Goal: Communication & Community: Answer question/provide support

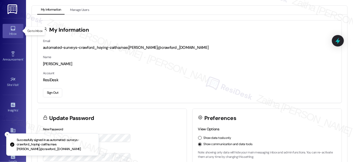
click at [16, 34] on div "Inbox" at bounding box center [13, 33] width 26 height 5
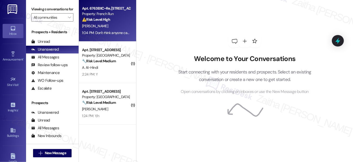
click at [122, 18] on div "⚠️ Risk Level: High The resident indicates that the work order was not complete…" at bounding box center [106, 19] width 48 height 5
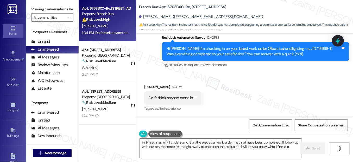
scroll to position [70, 0]
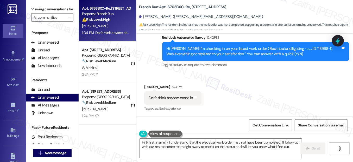
click at [48, 100] on div "Unanswered" at bounding box center [45, 97] width 28 height 5
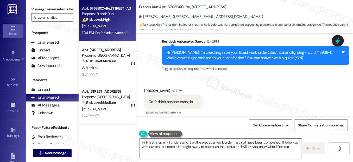
scroll to position [710, 0]
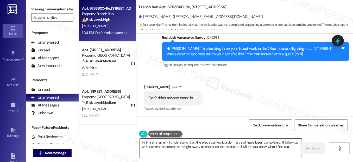
click at [143, 142] on textarea "Hi {{first_name}}, I understand that the electrical work order may not have bee…" at bounding box center [221, 149] width 162 height 20
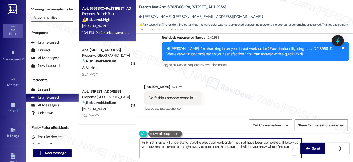
click at [143, 142] on textarea "Hi {{first_name}}, I understand that the electrical work order may not have bee…" at bounding box center [221, 149] width 162 height 20
click at [239, 147] on textarea "Thank you for letting me know, {{first_name}}. I understand that the electrical…" at bounding box center [221, 149] width 162 height 20
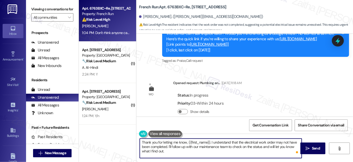
scroll to position [592, 0]
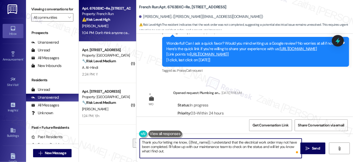
drag, startPoint x: 168, startPoint y: 146, endPoint x: 173, endPoint y: 152, distance: 7.6
click at [173, 152] on textarea "Thank you for letting me know, {{first_name}}. I understand that the electrical…" at bounding box center [221, 149] width 162 height 20
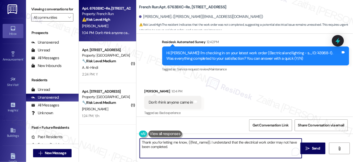
scroll to position [710, 0]
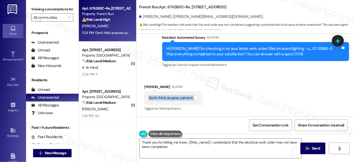
drag, startPoint x: 148, startPoint y: 97, endPoint x: 199, endPoint y: 96, distance: 51.3
click at [199, 96] on div "Don't rhink anyone came in Tags and notes" at bounding box center [172, 98] width 57 height 13
copy div "Don't rhink anyone came in Tags and notes"
click at [241, 93] on div "Received via SMS Irene Wahlberg 1:04 PM Don't rhink anyone came in Tags and not…" at bounding box center [244, 95] width 217 height 44
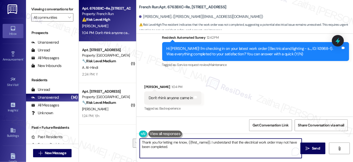
drag, startPoint x: 210, startPoint y: 141, endPoint x: 215, endPoint y: 150, distance: 9.9
click at [215, 150] on textarea "Thank you for letting me know, {{first_name}}. I understand that the electrical…" at bounding box center [221, 149] width 162 height 20
paste textarea "I’ll follow up with the team to confirm if anyone was dispatched for the electr…"
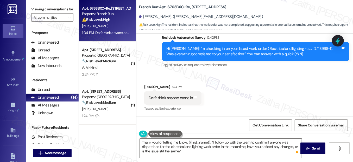
click at [167, 134] on button at bounding box center [165, 134] width 34 height 7
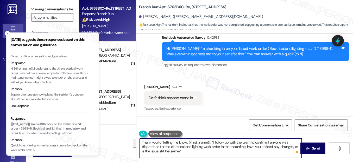
drag, startPoint x: 281, startPoint y: 142, endPoint x: 158, endPoint y: 147, distance: 123.5
click at [158, 147] on textarea "Thank you for letting me know, {{first_name}}. I’ll follow up with the team to …" at bounding box center [221, 149] width 162 height 20
type textarea "Thank you for letting me know, {{first_name}}. I’ll follow up with the team to …"
click at [8, 33] on icon "Close toast" at bounding box center [7, 33] width 3 height 3
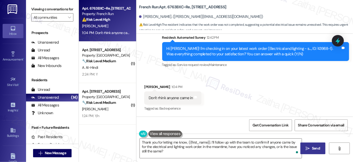
click at [312, 148] on span "Send" at bounding box center [316, 148] width 8 height 5
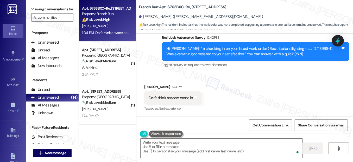
type textarea "Fetching suggested responses. Please feel free to read through the conversation…"
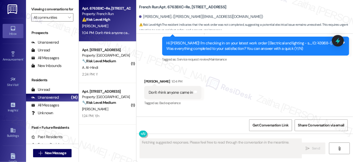
scroll to position [757, 0]
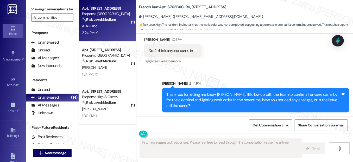
click at [107, 31] on div "2:24 PM: Y 2:24 PM: Y" at bounding box center [105, 33] width 49 height 7
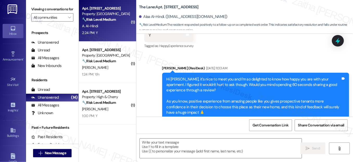
type textarea "Fetching suggested responses. Please feel free to read through the conversation…"
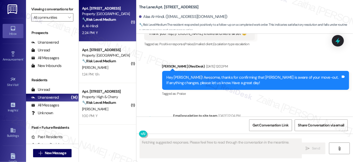
scroll to position [2138, 0]
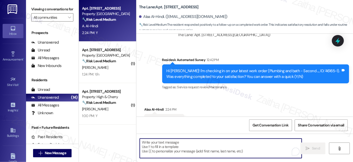
click at [150, 143] on textarea "To enrich screen reader interactions, please activate Accessibility in Grammarl…" at bounding box center [221, 149] width 162 height 20
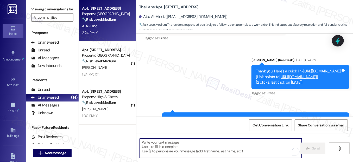
scroll to position [1854, 0]
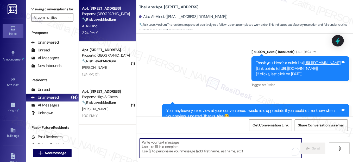
click at [280, 66] on link "[URL][DOMAIN_NAME]" at bounding box center [298, 68] width 37 height 5
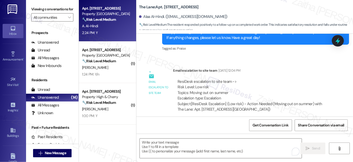
scroll to position [2138, 0]
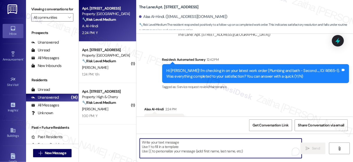
click at [181, 151] on textarea "To enrich screen reader interactions, please activate Accessibility in Grammarl…" at bounding box center [221, 149] width 162 height 20
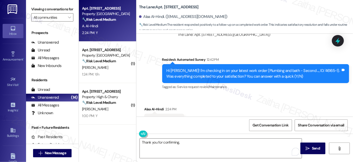
click at [148, 107] on div "Alaa Al-Hindi 2:24 PM" at bounding box center [164, 110] width 40 height 7
copy div "Alaa"
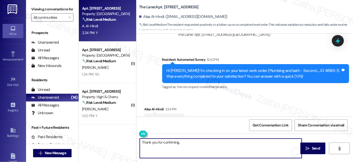
click at [187, 140] on textarea "Thank you for confirming," at bounding box center [221, 149] width 162 height 20
paste textarea "Alaa"
paste textarea "I'm happy the work order was completed to your satisfaction! We'd also love to …"
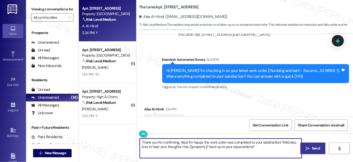
type textarea "Thank you for confirming, Alaa! I'm happy the work order was completed to your …"
click at [314, 148] on span "Send" at bounding box center [316, 148] width 8 height 5
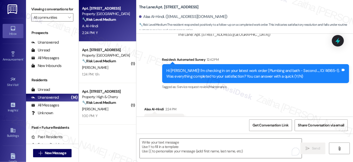
scroll to position [2138, 0]
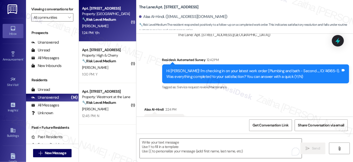
click at [110, 32] on div "1:24 PM: Y/n 1:24 PM: Y/n" at bounding box center [105, 33] width 49 height 7
type textarea "Fetching suggested responses. Please feel free to read through the conversation…"
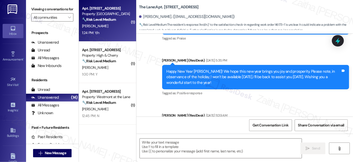
type textarea "Fetching suggested responses. Please feel free to read through the conversation…"
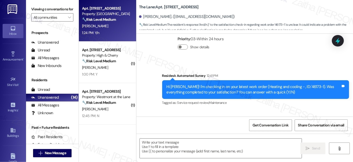
scroll to position [1270, 0]
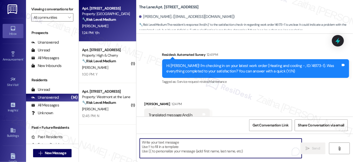
click at [200, 144] on textarea "To enrich screen reader interactions, please activate Accessibility in Grammarl…" at bounding box center [221, 149] width 162 height 20
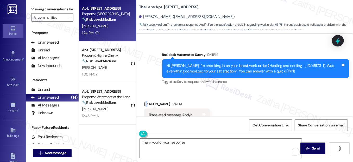
click at [146, 102] on div "Judith Holcomb 1:24 PM" at bounding box center [176, 105] width 65 height 7
click at [150, 102] on div "Judith Holcomb 1:24 PM" at bounding box center [176, 105] width 65 height 7
copy div "Judith"
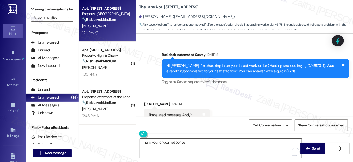
click at [200, 144] on textarea "Thank you for your response," at bounding box center [221, 149] width 162 height 20
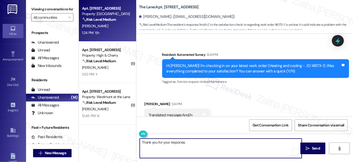
paste textarea "Judith"
drag, startPoint x: 177, startPoint y: 142, endPoint x: 229, endPoint y: 142, distance: 52.3
click at [229, 142] on textarea "Thank you for your response, Judith! I understand" at bounding box center [221, 149] width 162 height 20
click at [229, 143] on textarea "Thank you for your response, Judith! I understand" at bounding box center [221, 149] width 162 height 20
click at [171, 142] on textarea "Thank you for your response, Judith! I understand" at bounding box center [221, 149] width 162 height 20
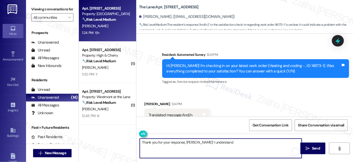
click at [171, 142] on textarea "Thank you for your response, Judith! I understand" at bounding box center [221, 149] width 162 height 20
click at [221, 142] on textarea "Thank you for the feedback, Judith! I understand" at bounding box center [221, 149] width 162 height 20
click at [256, 143] on textarea "Thank you for the feedback, Judith! I understand the work order was not complet…" at bounding box center [221, 149] width 162 height 20
type textarea "Thank you for the feedback, Judith! I understand the work order was not resolve…"
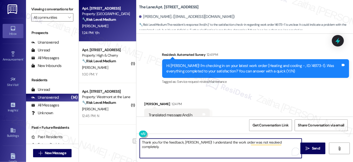
drag, startPoint x: 140, startPoint y: 142, endPoint x: 289, endPoint y: 149, distance: 149.6
click at [289, 149] on textarea "Thank you for the feedback, Judith! I understand the work order was not resolve…" at bounding box center [221, 149] width 162 height 20
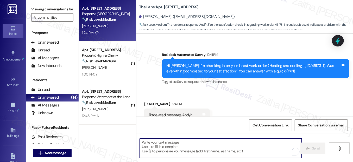
paste textarea "I'm really sorry to hear that the work order wasn’t resolved to your satisfacti…"
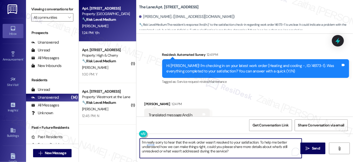
click at [140, 141] on textarea "I'm really sorry to hear that the work order wasn’t resolved to your satisfacti…" at bounding box center [221, 149] width 162 height 20
click at [149, 102] on div "Judith Holcomb 1:24 PM" at bounding box center [176, 105] width 65 height 7
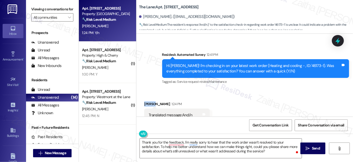
click at [149, 102] on div "Judith Holcomb 1:24 PM" at bounding box center [176, 105] width 65 height 7
copy div "Judith"
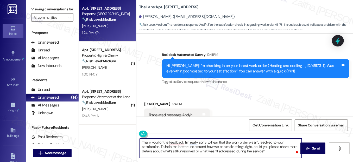
click at [184, 143] on textarea "Thank you for the feedback, I'm really sorry to hear that the work order wasn’t…" at bounding box center [221, 149] width 162 height 20
paste textarea "Judith"
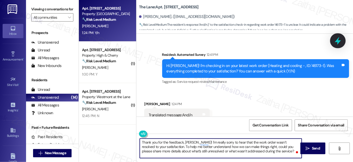
type textarea "Thank you for the feedback, Judith! I'm really sorry to hear that the work orde…"
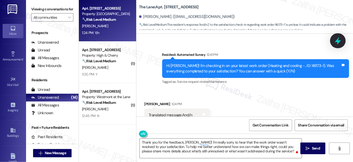
click at [337, 41] on icon at bounding box center [338, 41] width 6 height 8
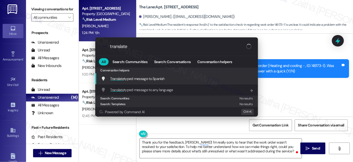
type input "translate"
click at [141, 79] on span "Translate typed message to Spanish" at bounding box center [137, 79] width 54 height 5
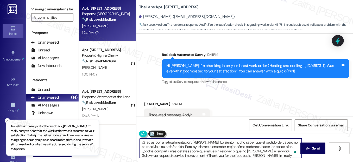
type textarea "¡Gracias por la retroalimentación, Judith! Lo siento mucho saber que el pedido …"
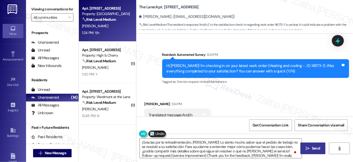
click at [312, 148] on span "Send" at bounding box center [316, 148] width 8 height 5
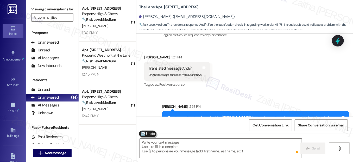
scroll to position [1334, 0]
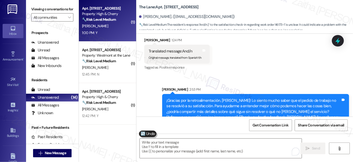
click at [116, 28] on div "M. Wisnefski" at bounding box center [105, 26] width 49 height 7
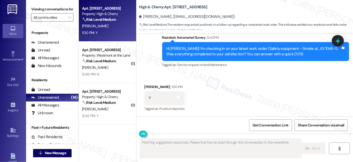
scroll to position [1672, 0]
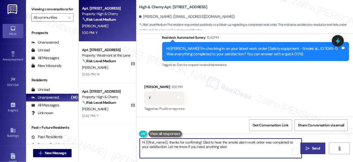
drag, startPoint x: 169, startPoint y: 142, endPoint x: 129, endPoint y: 141, distance: 40.1
click at [129, 141] on div "Apt. 501, 225 South High Street Property: High & Cherry 🔧 Risk Level: Medium Th…" at bounding box center [216, 81] width 274 height 162
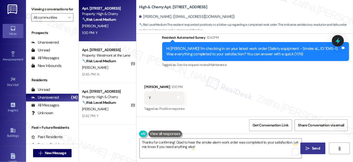
click at [149, 85] on div "Maximilian Wisnefski 1:00 PM" at bounding box center [164, 87] width 40 height 7
copy div "Maximilian"
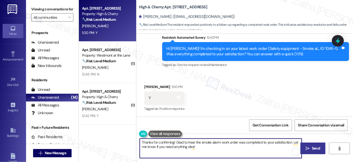
click at [173, 143] on textarea "Thanks for confirming! Glad to hear the smoke alarm work order was completed to…" at bounding box center [221, 149] width 162 height 20
paste textarea "Maximilian"
drag, startPoint x: 159, startPoint y: 147, endPoint x: 235, endPoint y: 151, distance: 76.4
click at [235, 151] on textarea "Thanks for confirming, Maximilian! Glad to hear the smoke alarm work order was …" at bounding box center [221, 149] width 162 height 20
paste textarea "We'd also love to hear your thoughts. Has {{property}} lived up to your expecta…"
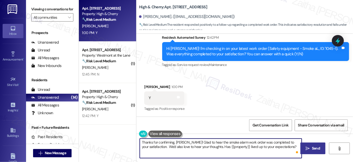
click at [161, 147] on textarea "Thanks for confirming, Maximilian! Glad to hear the smoke alarm work order was …" at bounding box center [221, 149] width 162 height 20
type textarea "Thanks for confirming, Maximilian! Glad to hear the smoke alarm work order was …"
click at [316, 150] on span "Send" at bounding box center [316, 148] width 8 height 5
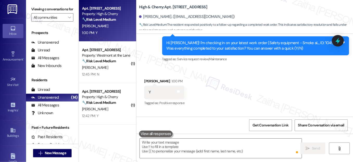
scroll to position [1672, 0]
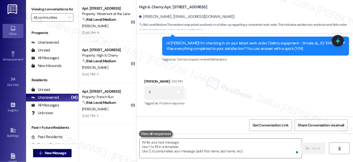
click at [111, 71] on div "S. Eanes" at bounding box center [105, 68] width 49 height 7
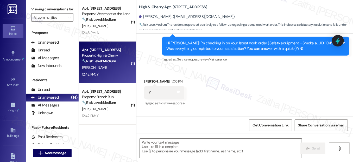
type textarea "Fetching suggested responses. Please feel free to read through the conversation…"
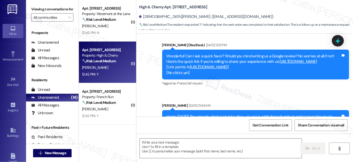
type textarea "Fetching suggested responses. Please feel free to read through the conversation…"
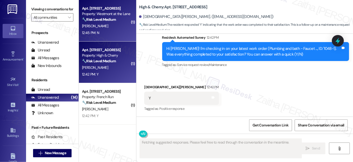
click at [115, 30] on div "12:45 PM: N 12:45 PM: N" at bounding box center [105, 33] width 49 height 7
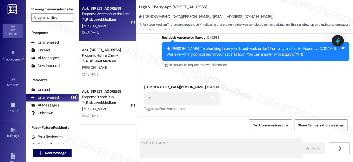
scroll to position [1058, 0]
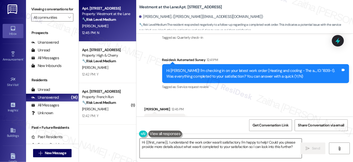
click at [142, 142] on textarea "Hi {{first_name}}, I understand the work order wasn't satisfactory. I'm happy t…" at bounding box center [221, 149] width 162 height 20
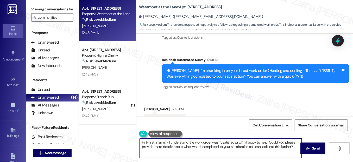
click at [142, 142] on textarea "Hi {{first_name}}, I understand the work order wasn't satisfactory. I'm happy t…" at bounding box center [221, 149] width 162 height 20
click at [221, 145] on textarea "Thank you for your honest feedback, {{first_name}}, I understand the work order…" at bounding box center [221, 149] width 162 height 20
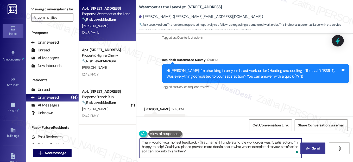
type textarea "Thank you for your honest feedback, {{first_name}}. I understand the work order…"
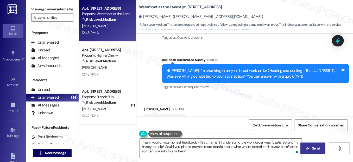
drag, startPoint x: 311, startPoint y: 146, endPoint x: 309, endPoint y: 144, distance: 3.2
click at [311, 146] on span "Send" at bounding box center [316, 148] width 10 height 5
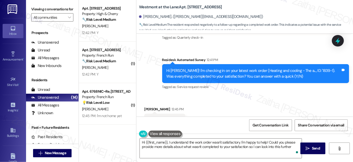
type textarea "Hi {{first_name}}, I understand the work order wasn't satisfactory. I'm happy t…"
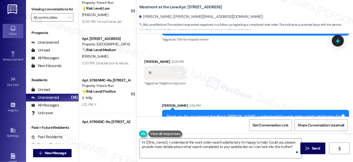
scroll to position [0, 0]
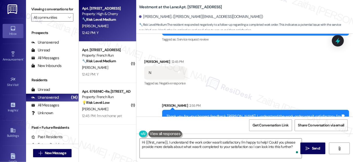
click at [119, 31] on div "12:42 PM: Y 12:42 PM: Y" at bounding box center [105, 33] width 49 height 7
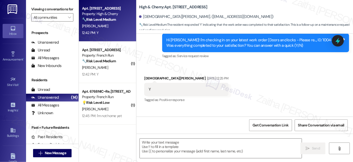
type textarea "Fetching suggested responses. Please feel free to read through the conversation…"
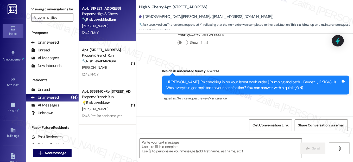
scroll to position [523, 0]
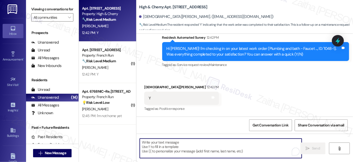
click at [171, 141] on textarea "To enrich screen reader interactions, please activate Accessibility in Grammarl…" at bounding box center [221, 149] width 162 height 20
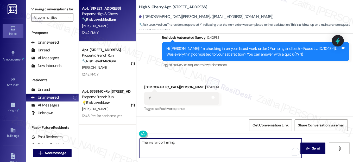
click at [148, 87] on div "Shanieka Eanes 12:42 PM" at bounding box center [181, 88] width 75 height 7
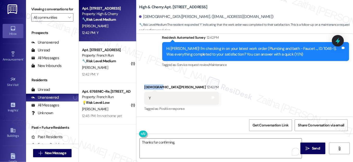
click at [148, 87] on div "Shanieka Eanes 12:42 PM" at bounding box center [181, 88] width 75 height 7
copy div "Shanieka"
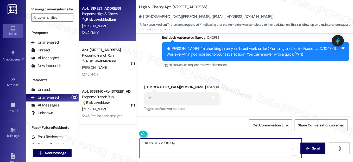
click at [184, 148] on textarea "Thanks for confirming," at bounding box center [221, 149] width 162 height 20
paste textarea "Shanieka"
paste textarea "I'm happy the work order was completed to your satisfaction! We'd also love to …"
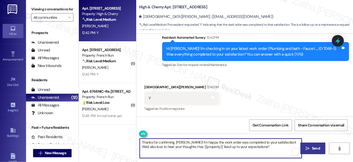
type textarea "Thanks for confirming, Shanieka! I'm happy the work order was completed to your…"
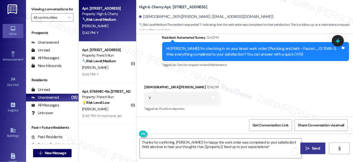
click at [319, 149] on span "Send" at bounding box center [316, 148] width 8 height 5
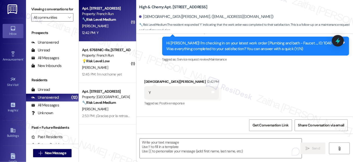
click at [111, 32] on div "12:42 PM: Y 12:42 PM: Y" at bounding box center [105, 33] width 49 height 7
type textarea "Fetching suggested responses. Please feel free to read through the conversation…"
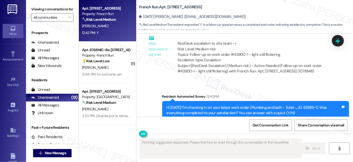
scroll to position [3194, 0]
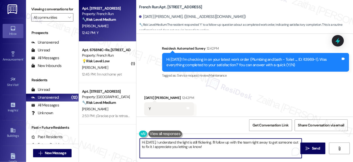
drag, startPoint x: 141, startPoint y: 142, endPoint x: 228, endPoint y: 149, distance: 87.2
click at [228, 149] on textarea "Hi Tuesday, I understand the light is still flickering. I'll follow up with the…" at bounding box center [221, 149] width 162 height 20
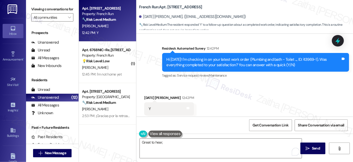
click at [150, 95] on div "Tuesday Eaches 12:42 PM" at bounding box center [169, 98] width 50 height 7
copy div "Tuesday"
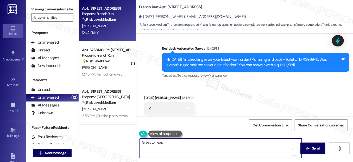
click at [176, 150] on textarea "Great to hear," at bounding box center [221, 149] width 162 height 20
paste textarea "Tuesday"
paste textarea "I'm happy the work order was completed to your satisfaction! We'd also love to …"
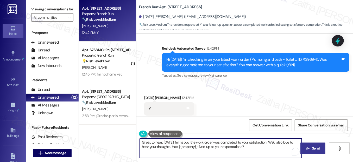
type textarea "Great to hear, Tuesday! I'm happy the work order was completed to your satisfac…"
click at [311, 148] on span "Send" at bounding box center [316, 148] width 10 height 5
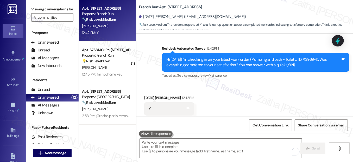
scroll to position [3194, 0]
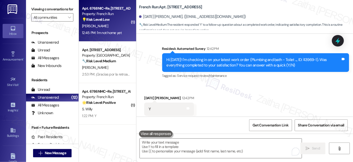
click at [119, 27] on div "I. Robinson" at bounding box center [105, 26] width 49 height 7
type textarea "Fetching suggested responses. Please feel free to read through the conversation…"
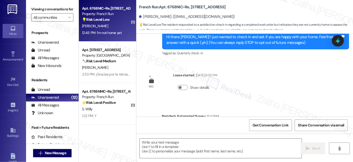
scroll to position [155, 0]
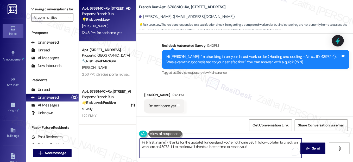
drag, startPoint x: 169, startPoint y: 141, endPoint x: 139, endPoint y: 141, distance: 29.9
click at [140, 141] on textarea "Hi {{first_name}}, thanks for the update! I understand you're not home yet. I'l…" at bounding box center [221, 149] width 162 height 20
type textarea "Thanks for the update! I understand you're not home yet. I'll follow up later t…"
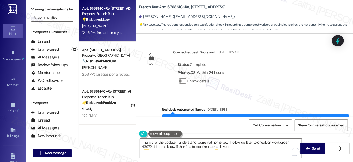
scroll to position [155, 0]
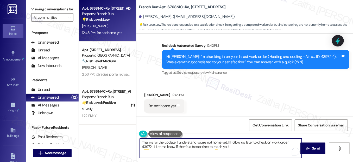
click at [174, 142] on textarea "Thanks for the update! I understand you're not home yet. I'll follow up later t…" at bounding box center [221, 149] width 162 height 20
paste textarea "Ina"
drag, startPoint x: 233, startPoint y: 143, endPoint x: 237, endPoint y: 149, distance: 7.8
click at [237, 149] on textarea "Thanks for the update, Ina! I understand you're not home yet. I'll follow up la…" at bounding box center [221, 149] width 162 height 20
type textarea "Thanks for the update, Ina! I understand you're not home yet. If you notice any…"
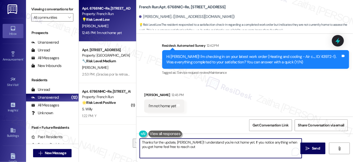
drag, startPoint x: 141, startPoint y: 143, endPoint x: 194, endPoint y: 150, distance: 54.3
click at [194, 150] on textarea "Thanks for the update, Ina! I understand you're not home yet. If you notice any…" at bounding box center [221, 149] width 162 height 20
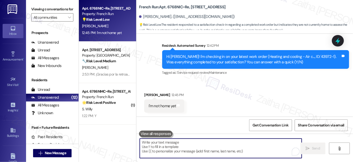
paste textarea "Thanks for the update, Ina! I understand you’re not home yet. If you notice any…"
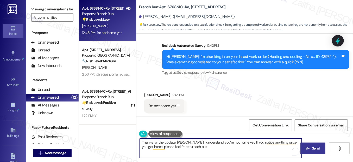
type textarea "Thanks for the update, Ina! I understand you’re not home yet. If you notice any…"
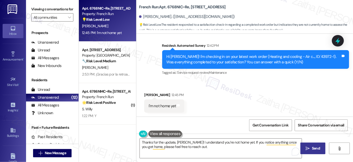
drag, startPoint x: 315, startPoint y: 145, endPoint x: 311, endPoint y: 144, distance: 4.6
click at [315, 145] on button " Send" at bounding box center [312, 149] width 25 height 12
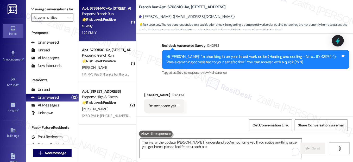
click at [121, 34] on div "1:22 PM: Y 1:22 PM: Y" at bounding box center [105, 33] width 49 height 7
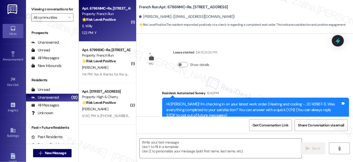
scroll to position [61, 0]
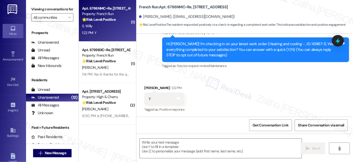
type textarea "Fetching suggested responses. Please feel free to read through the conversation…"
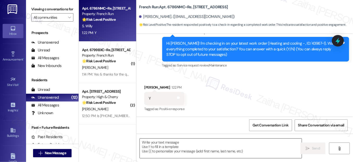
click at [163, 145] on textarea at bounding box center [221, 149] width 162 height 20
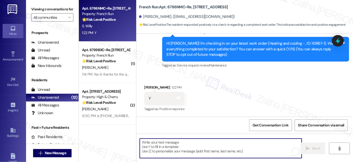
type textarea "F"
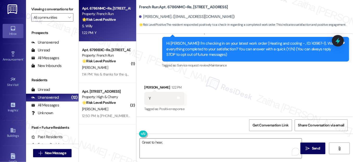
click at [148, 88] on div "Simon Willy 1:22 PM" at bounding box center [164, 88] width 40 height 7
copy div "Simon"
click at [167, 142] on textarea "Great to hear," at bounding box center [221, 149] width 162 height 20
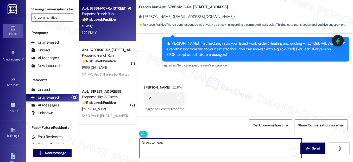
paste textarea "Simon"
paste textarea "I'm happy the work order was completed to your satisfaction! We'd also love to …"
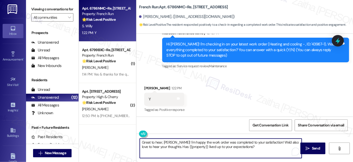
scroll to position [61, 0]
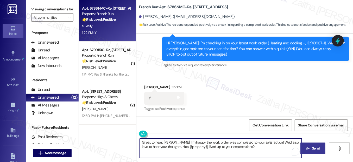
type textarea "Great to hear, Simon! I'm happy the work order was completed to your satisfacti…"
drag, startPoint x: 313, startPoint y: 147, endPoint x: 311, endPoint y: 143, distance: 4.2
click at [313, 146] on span "Send" at bounding box center [316, 148] width 8 height 5
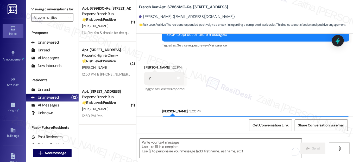
scroll to position [103, 0]
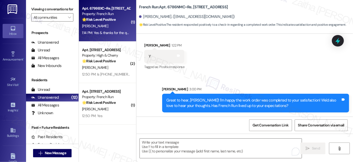
click at [115, 25] on div "S. Carthan" at bounding box center [105, 26] width 49 height 7
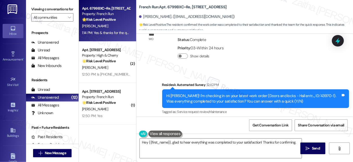
scroll to position [158, 0]
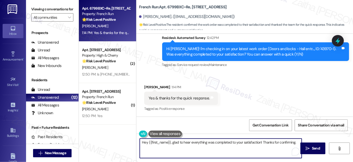
click at [144, 142] on textarea "Hey {{first_name}}, glad to hear everything was completed to your satisfaction!…" at bounding box center [221, 149] width 162 height 20
click at [207, 141] on textarea "Thank you for your feedback, {{first_name}}, glad to hear everything was comple…" at bounding box center [221, 149] width 162 height 20
drag, startPoint x: 161, startPoint y: 146, endPoint x: 216, endPoint y: 147, distance: 54.7
click at [215, 147] on textarea "Thank you for your feedback, {{first_name}}. I'm glad to hear everything was co…" at bounding box center [221, 149] width 162 height 20
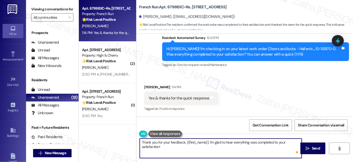
paste textarea "We'd also love to hear your thoughts. Has {{property}} lived up to your expecta…"
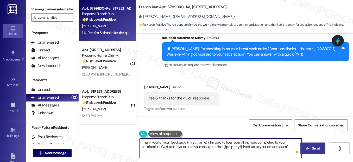
type textarea "Thank you for your feedback, {{first_name}}. I'm glad to hear everything was co…"
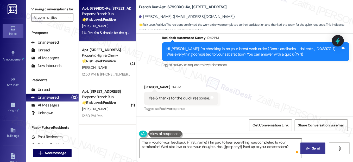
click at [318, 148] on span "Send" at bounding box center [316, 148] width 8 height 5
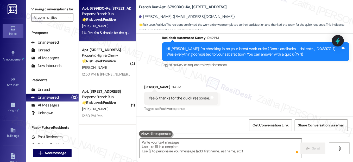
scroll to position [157, 0]
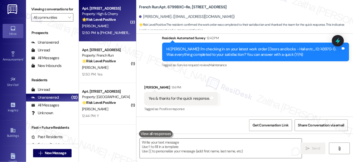
click at [111, 31] on div "12:50 PM: Is 614 368 1086 the best number to reach Abi? Or would sending a mess…" at bounding box center [182, 32] width 201 height 5
type textarea "Fetching suggested responses. Please feel free to read through the conversation…"
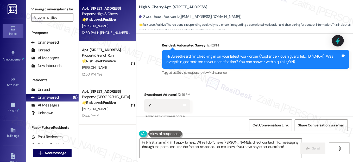
scroll to position [5221, 0]
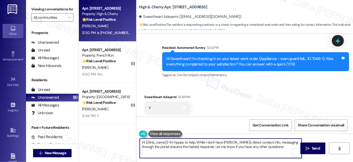
click at [143, 143] on textarea "Hi {{first_name}}! I'm happy to help. While I don't have Abi's direct contact i…" at bounding box center [221, 149] width 162 height 20
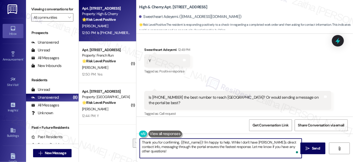
drag, startPoint x: 203, startPoint y: 142, endPoint x: 299, endPoint y: 146, distance: 96.1
click at [299, 146] on textarea "Thank you for confirming, {{first_name}}! I'm happy to help. While I don't have…" at bounding box center [221, 149] width 162 height 20
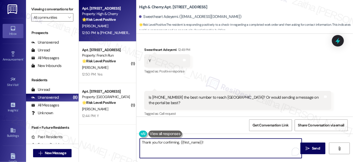
paste textarea "We'd also love to hear your thoughts. Has {{property}} lived up to your expecta…"
paste textarea "I'm happy the work order was completed to your satisfaction! We'd also love to …"
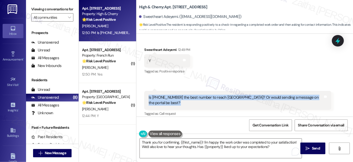
drag, startPoint x: 147, startPoint y: 99, endPoint x: 314, endPoint y: 103, distance: 167.1
click at [314, 103] on div "Is 614 368 1086 the best number to reach Abi? Or would sending a message on the…" at bounding box center [237, 100] width 187 height 19
copy div "Is 614 368 1086 the best number to reach Abi? Or would sending a message on the…"
click at [268, 69] on div "Received via SMS Sweetheart Adeyemi 12:49 PM Y Tags and notes Tagged as: Positi…" at bounding box center [244, 78] width 217 height 86
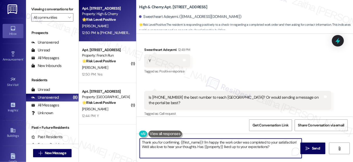
click at [157, 156] on textarea "Thank you for confirming, {{first_name}}! I'm happy the work order was complete…" at bounding box center [221, 149] width 162 height 20
click at [272, 148] on textarea "Thank you for confirming, {{first_name}}! I'm happy the work order was complete…" at bounding box center [221, 149] width 162 height 20
paste textarea "Let me confirm if 614-368-1086 is the correct number for Abi. Once I hear back,…"
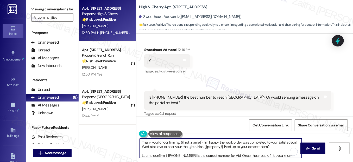
scroll to position [9, 0]
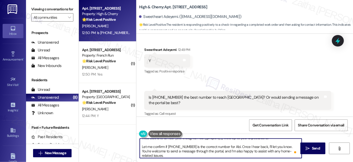
click at [141, 146] on textarea "Thank you for confirming, {{first_name}}! I'm happy the work order was complete…" at bounding box center [221, 149] width 162 height 20
type textarea "Thank you for confirming, {{first_name}}! I'm happy the work order was complete…"
click at [207, 150] on textarea "Thank you for confirming, {{first_name}}! I'm happy the work order was complete…" at bounding box center [221, 149] width 162 height 20
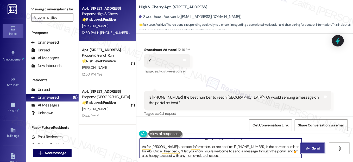
click at [313, 148] on span "Send" at bounding box center [316, 148] width 8 height 5
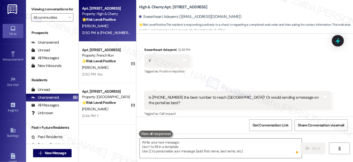
scroll to position [5268, 0]
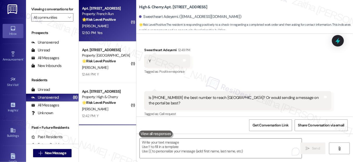
click at [109, 30] on div "12:50 PM: Yes 12:50 PM: Yes" at bounding box center [105, 33] width 49 height 7
type textarea "Fetching suggested responses. Please feel free to read through the conversation…"
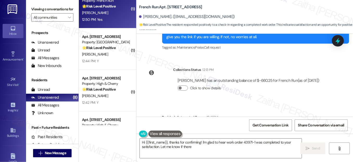
scroll to position [1550, 0]
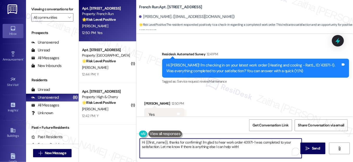
drag, startPoint x: 169, startPoint y: 143, endPoint x: 138, endPoint y: 141, distance: 31.5
click at [138, 141] on div "Hi {{first_name}}, thanks for confirming! I'm glad to hear work order 43971-1 w…" at bounding box center [218, 149] width 162 height 20
click at [147, 101] on div "Timothy Gardner 12:50 PM" at bounding box center [164, 104] width 40 height 7
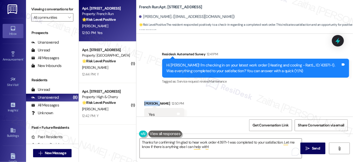
click at [147, 101] on div "Timothy Gardner 12:50 PM" at bounding box center [164, 104] width 40 height 7
copy div "Timothy"
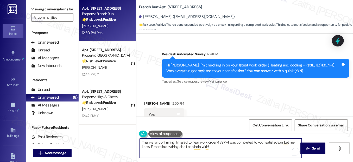
click at [173, 141] on textarea "Thanks for confirming! I'm glad to hear work order 43971-1 was completed to you…" at bounding box center [221, 149] width 162 height 20
paste textarea "Timothy"
click at [233, 140] on textarea "Thanks for confirming, Timothy! I'm glad to hear work order 43971-1 was complet…" at bounding box center [221, 149] width 162 height 20
drag, startPoint x: 289, startPoint y: 142, endPoint x: 287, endPoint y: 148, distance: 6.8
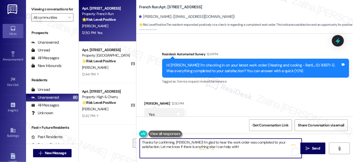
click at [287, 148] on textarea "Thanks for confirming, Timothy! I'm glad to hear the work order was completed t…" at bounding box center [221, 149] width 162 height 20
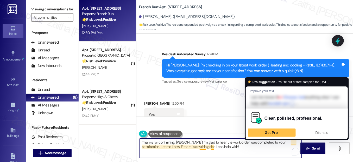
click at [291, 141] on textarea "Thanks for confirming, Timothy! I'm glad to hear the work order was completed t…" at bounding box center [221, 149] width 162 height 20
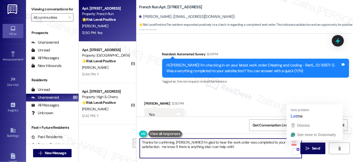
drag, startPoint x: 292, startPoint y: 142, endPoint x: 280, endPoint y: 150, distance: 14.4
click at [280, 150] on textarea "Thanks for confirming, Timothy! I'm glad to hear the work order was completed t…" at bounding box center [221, 149] width 162 height 20
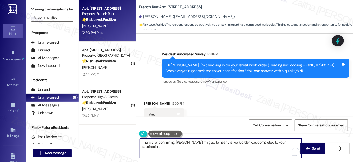
paste textarea "We'd also love to hear your thoughts. Has {{property}} lived up to your expecta…"
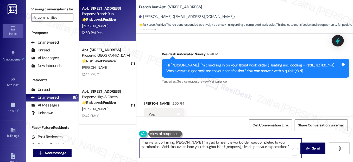
click at [291, 141] on textarea "Thanks for confirming, Timothy! I'm glad to hear the work order was completed t…" at bounding box center [221, 149] width 162 height 20
type textarea "Thanks for confirming, [PERSON_NAME]! I'm glad to hear the work order was compl…"
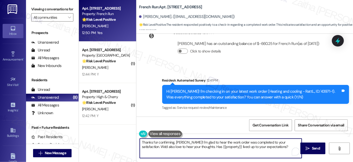
scroll to position [1550, 0]
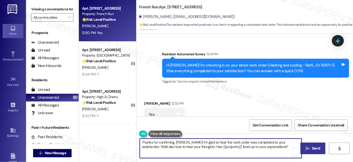
type textarea "Thanks for confirming, [PERSON_NAME]! I'm glad to hear the work order was compl…"
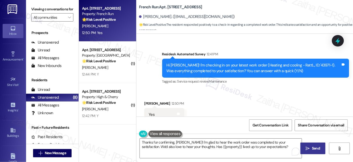
click at [314, 148] on span "Send" at bounding box center [316, 148] width 8 height 5
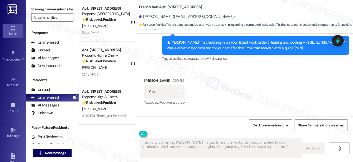
scroll to position [1592, 0]
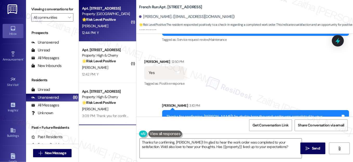
click at [113, 32] on div "12:44 PM: Y 12:44 PM: Y" at bounding box center [105, 33] width 49 height 7
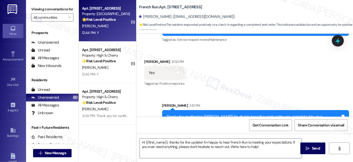
type textarea "Fetching suggested responses. Please feel free to read through the conversation…"
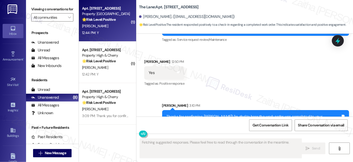
scroll to position [558, 0]
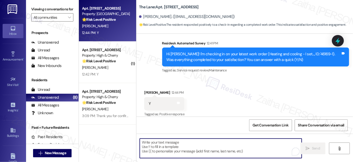
click at [171, 143] on textarea "To enrich screen reader interactions, please activate Accessibility in Grammarl…" at bounding box center [221, 149] width 162 height 20
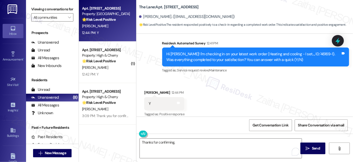
click at [149, 90] on div "[PERSON_NAME] 12:44 PM" at bounding box center [164, 93] width 40 height 7
copy div "[PERSON_NAME]"
click at [198, 145] on textarea "Thanks for confirming," at bounding box center [221, 149] width 162 height 20
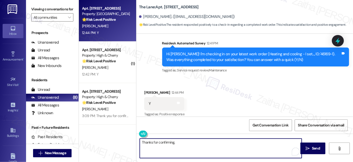
paste textarea "[PERSON_NAME]"
paste textarea "I'm happy the work order was completed to your satisfaction! We'd also love to …"
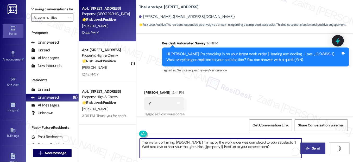
type textarea "Thanks for confirming, [PERSON_NAME]! I'm happy the work order was completed to…"
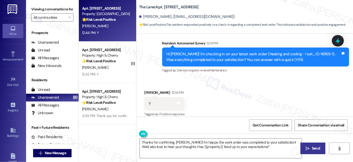
click at [317, 148] on span "Send" at bounding box center [316, 148] width 8 height 5
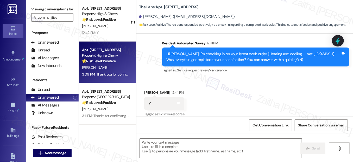
type textarea "Fetching suggested responses. Please feel free to read through the conversation…"
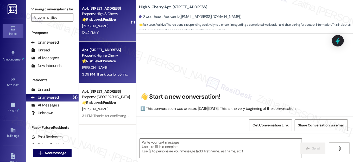
click at [117, 33] on div "12:42 PM: Y 12:42 PM: Y" at bounding box center [105, 33] width 49 height 7
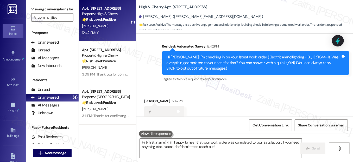
scroll to position [118, 0]
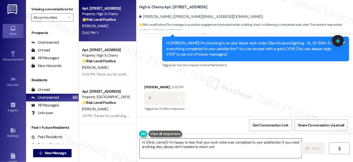
click at [144, 142] on textarea "Hi {{first_name}}! I'm happy to hear that your work order was completed to your…" at bounding box center [221, 149] width 162 height 20
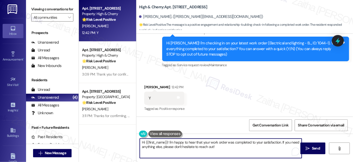
click at [144, 142] on textarea "Hi {{first_name}}! I'm happy to hear that your work order was completed to your…" at bounding box center [221, 149] width 162 height 20
click at [142, 142] on textarea "Hi {{first_name}}! I'm happy to hear that your work order was completed to your…" at bounding box center [221, 149] width 162 height 20
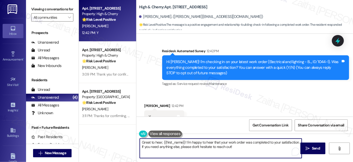
scroll to position [119, 0]
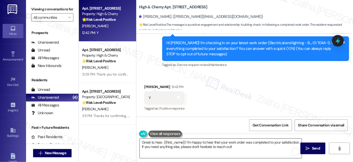
drag, startPoint x: 138, startPoint y: 146, endPoint x: 237, endPoint y: 150, distance: 99.0
click at [237, 150] on div "Great to hear, {{first_name}}! I'm happy to hear that your work order was compl…" at bounding box center [221, 149] width 162 height 20
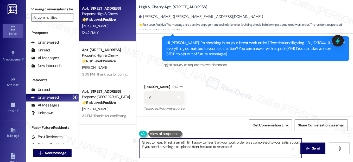
drag, startPoint x: 226, startPoint y: 146, endPoint x: 138, endPoint y: 148, distance: 88.5
click at [138, 148] on div "Great to hear, {{first_name}}! I'm happy to hear that your work order was compl…" at bounding box center [218, 149] width 162 height 20
paste textarea "We'd also love to hear your thoughts. Has {{property}} lived up to your expecta…"
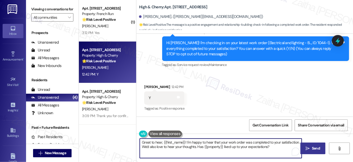
type textarea "Great to hear, {{first_name}}! I'm happy to hear that your work order was compl…"
click at [315, 148] on span "Send" at bounding box center [316, 148] width 8 height 5
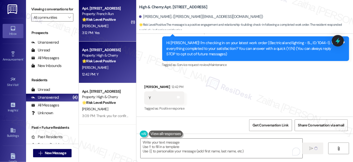
type textarea "Fetching suggested responses. Please feel free to read through the conversation…"
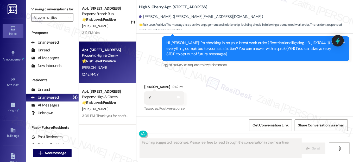
scroll to position [118, 0]
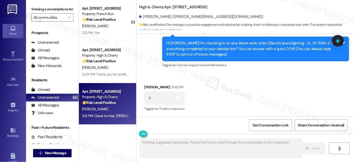
click at [117, 25] on div "[PERSON_NAME]" at bounding box center [105, 26] width 49 height 7
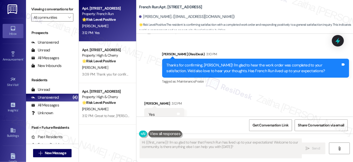
scroll to position [1643, 0]
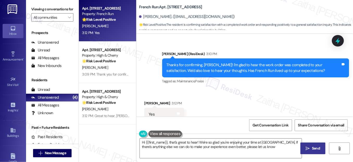
type textarea "Hi {{first_name}}, that's great to hear! We're so glad you're enjoying your tim…"
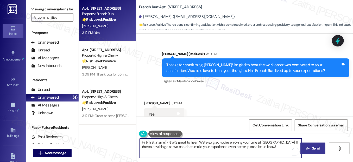
drag, startPoint x: 140, startPoint y: 142, endPoint x: 271, endPoint y: 149, distance: 131.1
click at [271, 149] on textarea "Hi {{first_name}}, that's great to hear! We're so glad you're enjoying your tim…" at bounding box center [221, 149] width 162 height 20
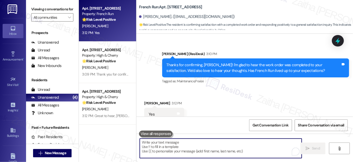
paste textarea "Awesome, that made my day! Can I ask a quick favor? Would you mind sharing your…"
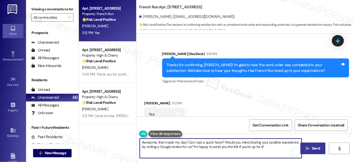
type textarea "Awesome, that made my day! Can I ask a quick favor? Would you mind sharing your…"
click at [318, 151] on span "Send" at bounding box center [316, 148] width 8 height 5
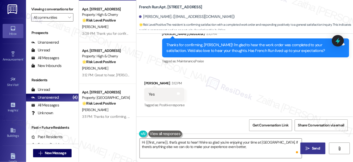
scroll to position [1685, 0]
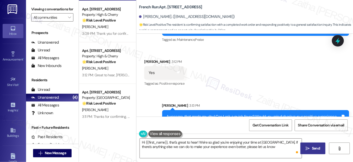
type textarea "Hi {{first_name}}, that's great to hear! We're so glad you're enjoying your tim…"
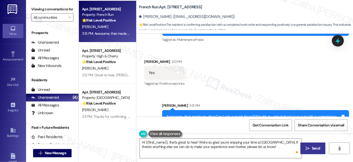
scroll to position [84, 0]
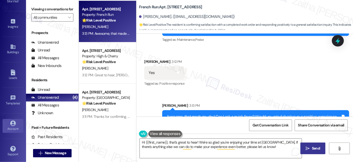
click at [11, 127] on div "Account" at bounding box center [13, 128] width 26 height 5
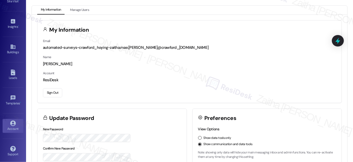
click at [58, 93] on button "Sign Out" at bounding box center [52, 92] width 19 height 9
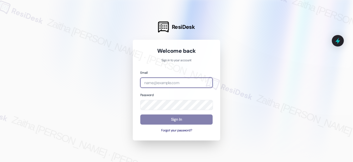
click at [162, 82] on input "email" at bounding box center [176, 83] width 72 height 10
type input "[EMAIL_ADDRESS][PERSON_NAME][DOMAIN_NAME]"
